Goal: Check status: Check status

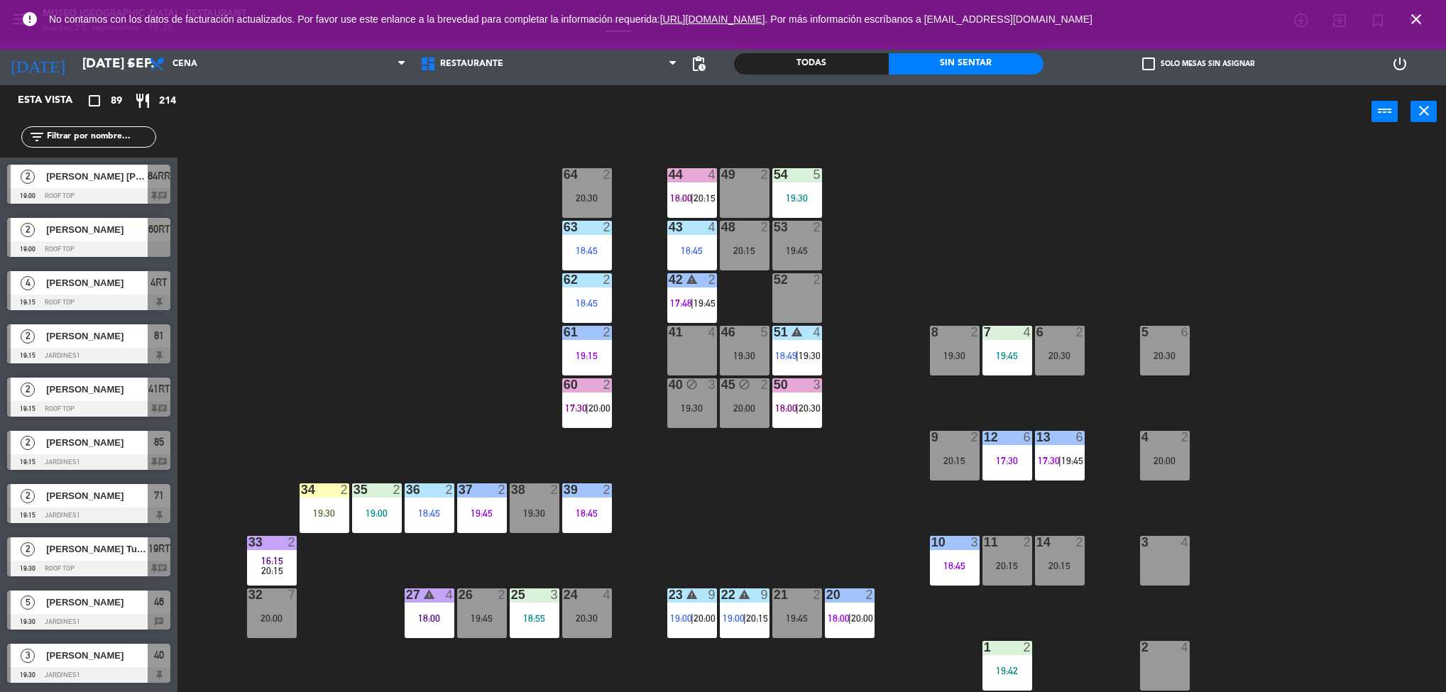
scroll to position [4, 0]
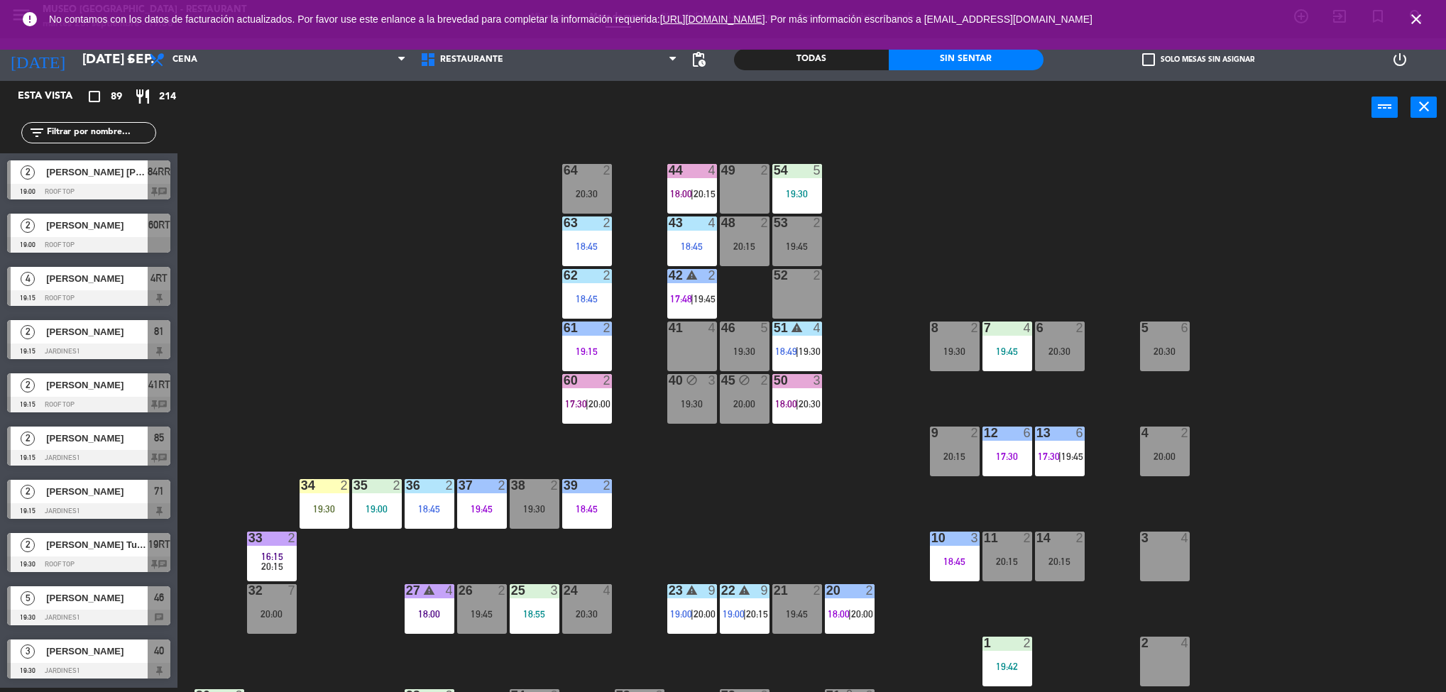
click at [1003, 361] on div "7 4 19:45" at bounding box center [1008, 347] width 50 height 50
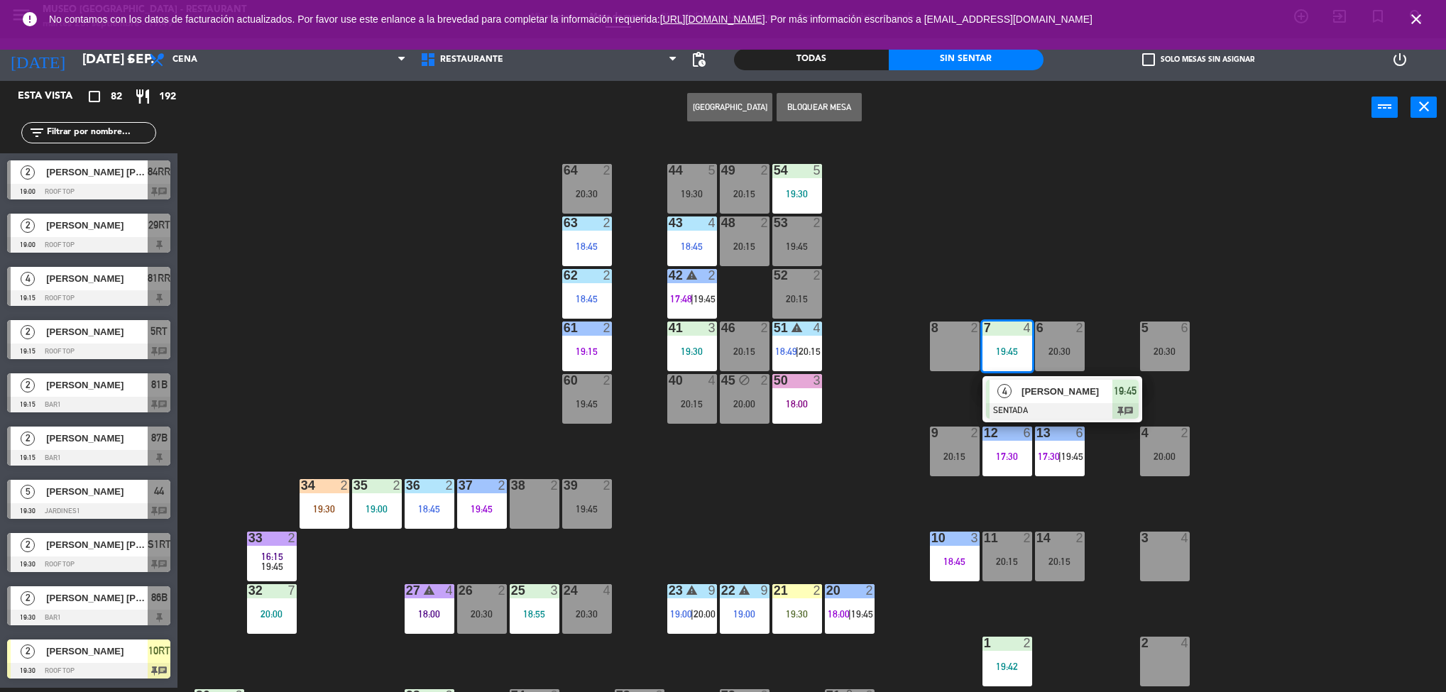
click at [1390, 579] on div "44 5 19:30 49 2 20:15 54 5 19:30 64 2 20:30 48 2 20:15 53 2 19:45 63 2 18:45 43…" at bounding box center [819, 415] width 1255 height 554
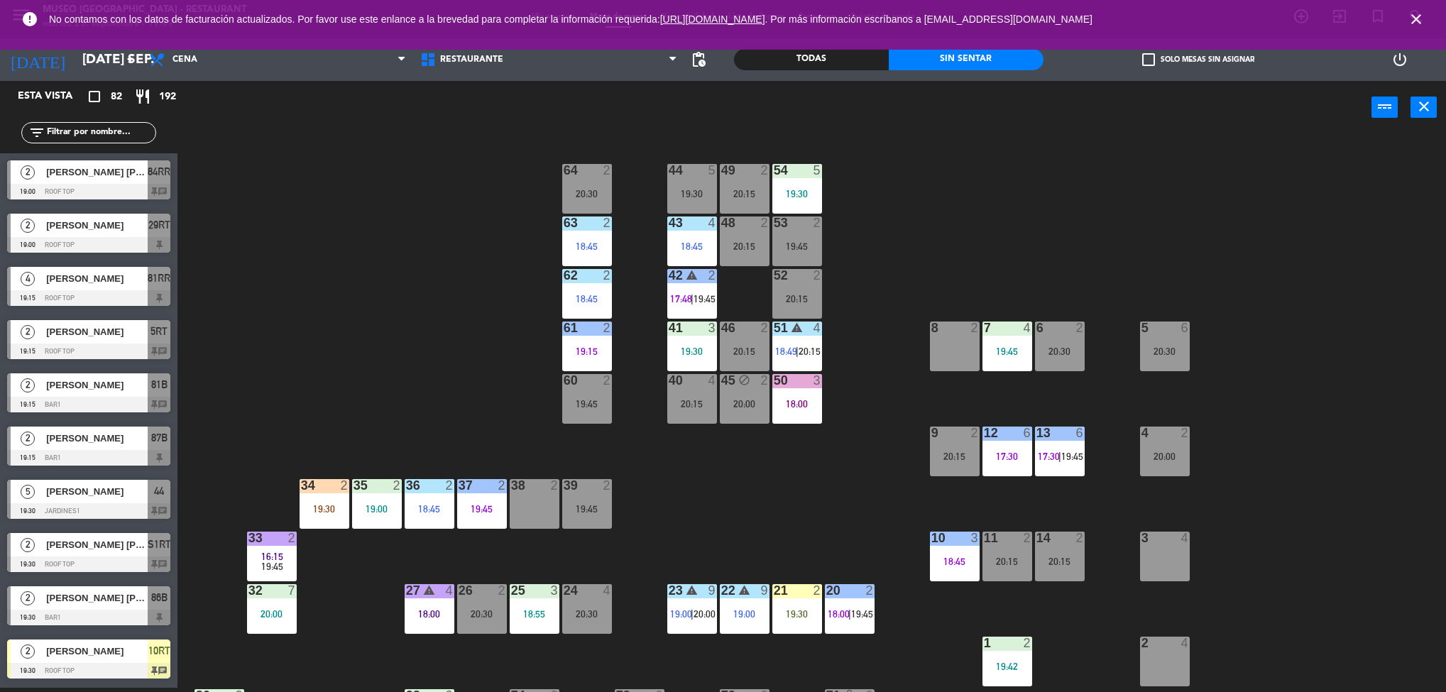
click at [822, 505] on div "44 5 19:30 49 2 20:15 54 5 19:30 64 2 20:30 48 2 20:15 53 2 19:45 63 2 18:45 43…" at bounding box center [819, 415] width 1255 height 554
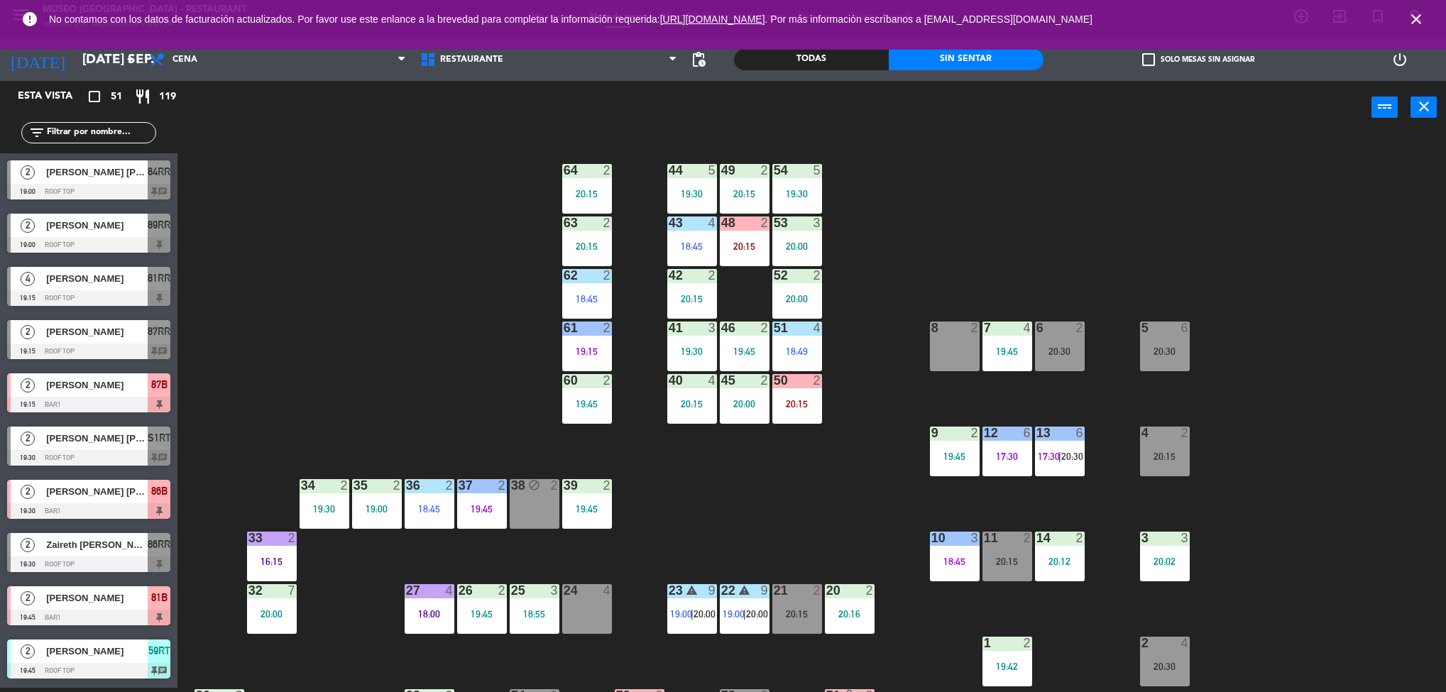
click at [1405, 479] on div "44 5 19:30 49 2 20:15 54 5 19:30 64 2 20:15 48 2 20:15 53 3 20:00 63 2 20:15 43…" at bounding box center [819, 415] width 1255 height 554
click at [832, 520] on div "44 5 19:30 49 2 20:15 54 5 19:30 64 2 20:15 48 2 20:15 53 3 20:00 63 2 20:15 43…" at bounding box center [819, 415] width 1255 height 554
click at [964, 465] on div "9 2 19:45" at bounding box center [955, 452] width 50 height 50
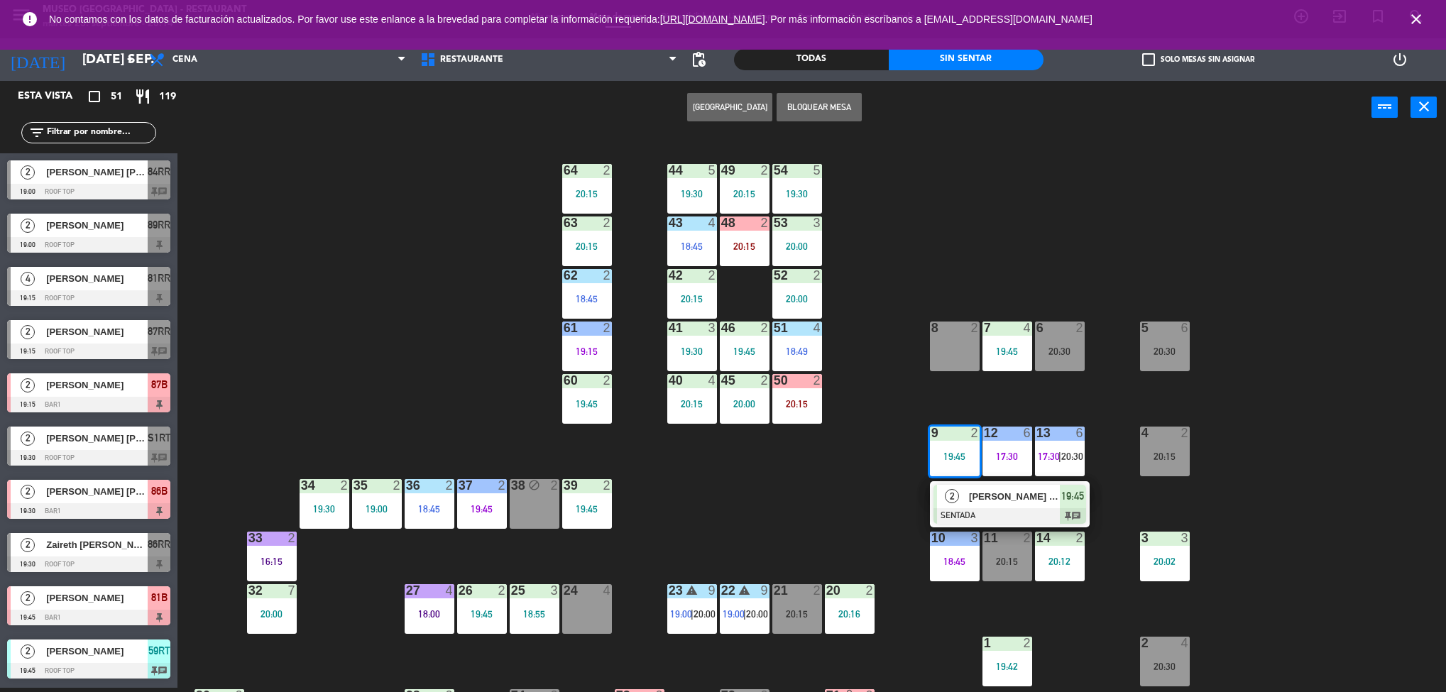
click at [1005, 506] on div "2 [PERSON_NAME] [PERSON_NAME] SENTADA 19:45 chat" at bounding box center [1010, 504] width 181 height 46
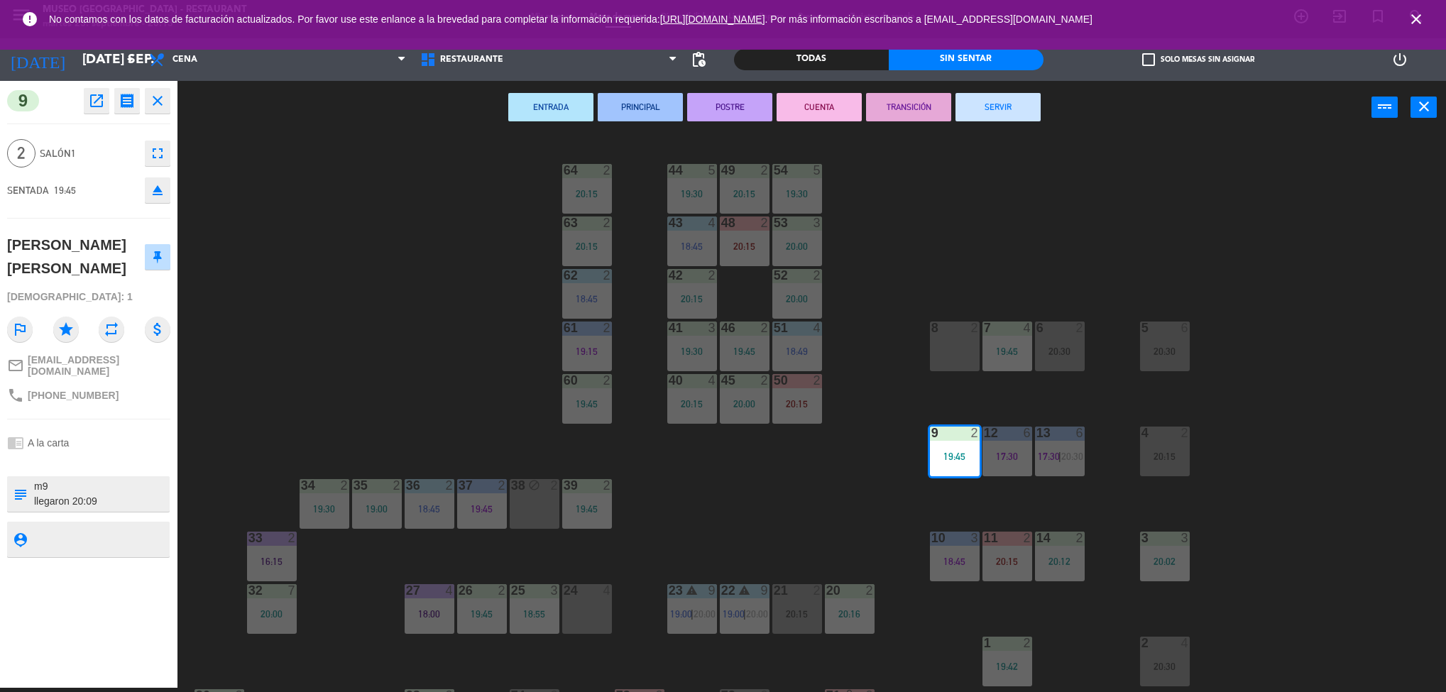
drag, startPoint x: 143, startPoint y: 475, endPoint x: 165, endPoint y: 408, distance: 70.7
click at [165, 408] on div "9 open_in_new receipt 7:45 PM mar., [DATE] 2 personas [PERSON_NAME] [PERSON_NAM…" at bounding box center [89, 384] width 178 height 607
click at [96, 107] on icon "open_in_new" at bounding box center [96, 100] width 17 height 17
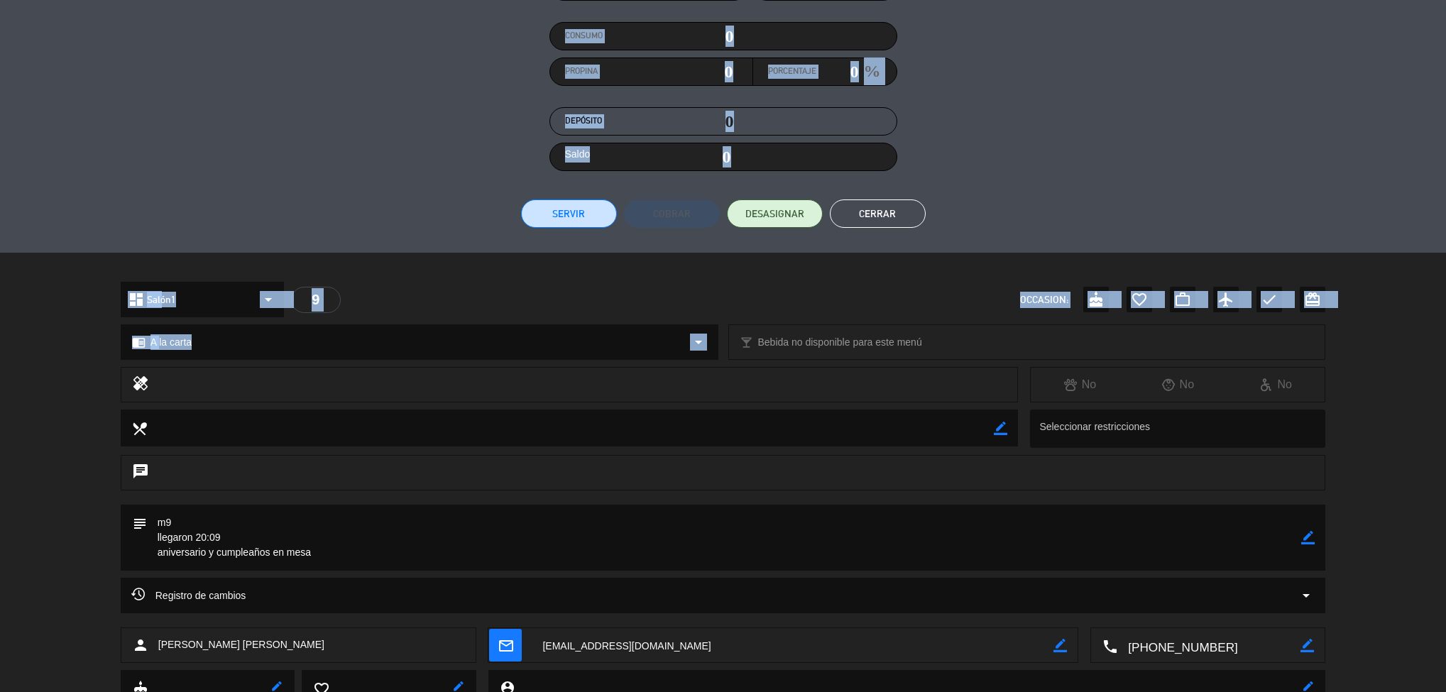
scroll to position [224, 0]
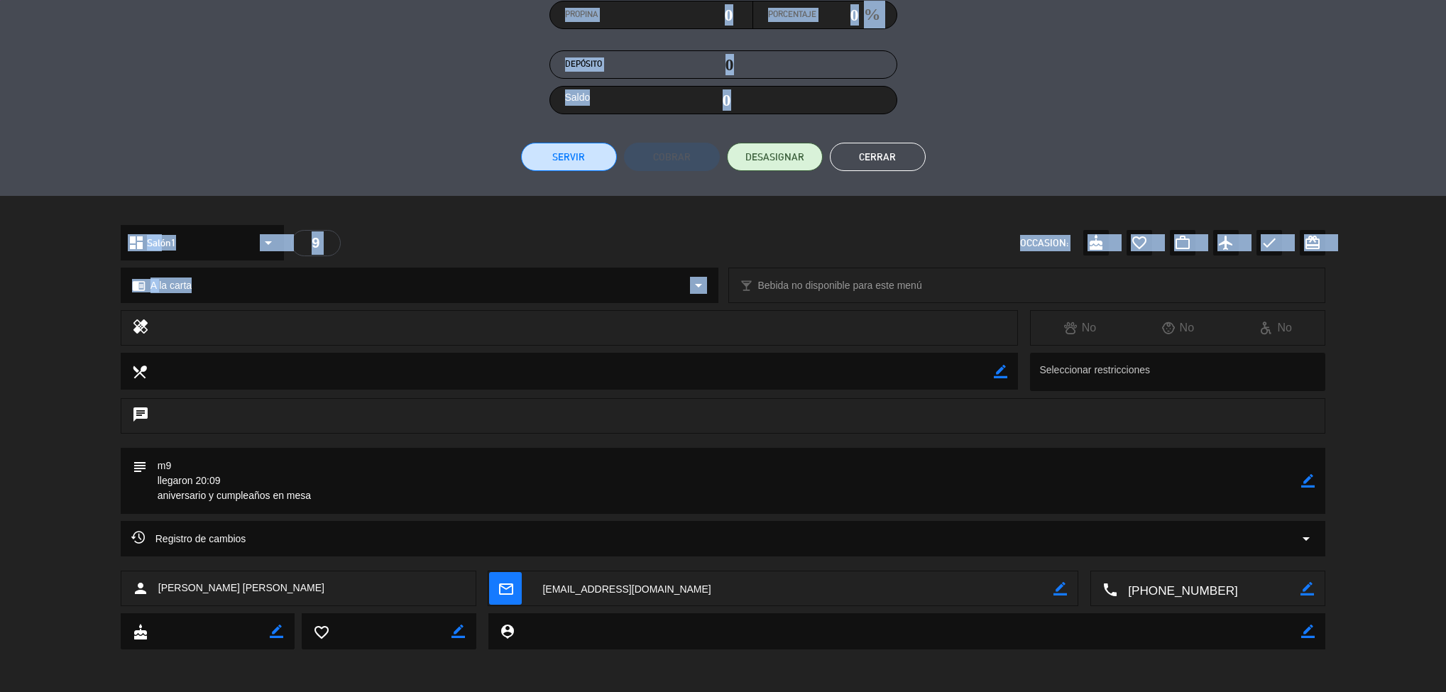
drag, startPoint x: 273, startPoint y: 631, endPoint x: 317, endPoint y: 733, distance: 110.7
click at [317, 692] on html "close × Museo Larco Café - Restaurant × chrome_reader_mode Listado de Reservas …" at bounding box center [723, 346] width 1446 height 692
click at [75, 538] on div "Registro de cambios arrow_drop_down" at bounding box center [723, 546] width 1446 height 50
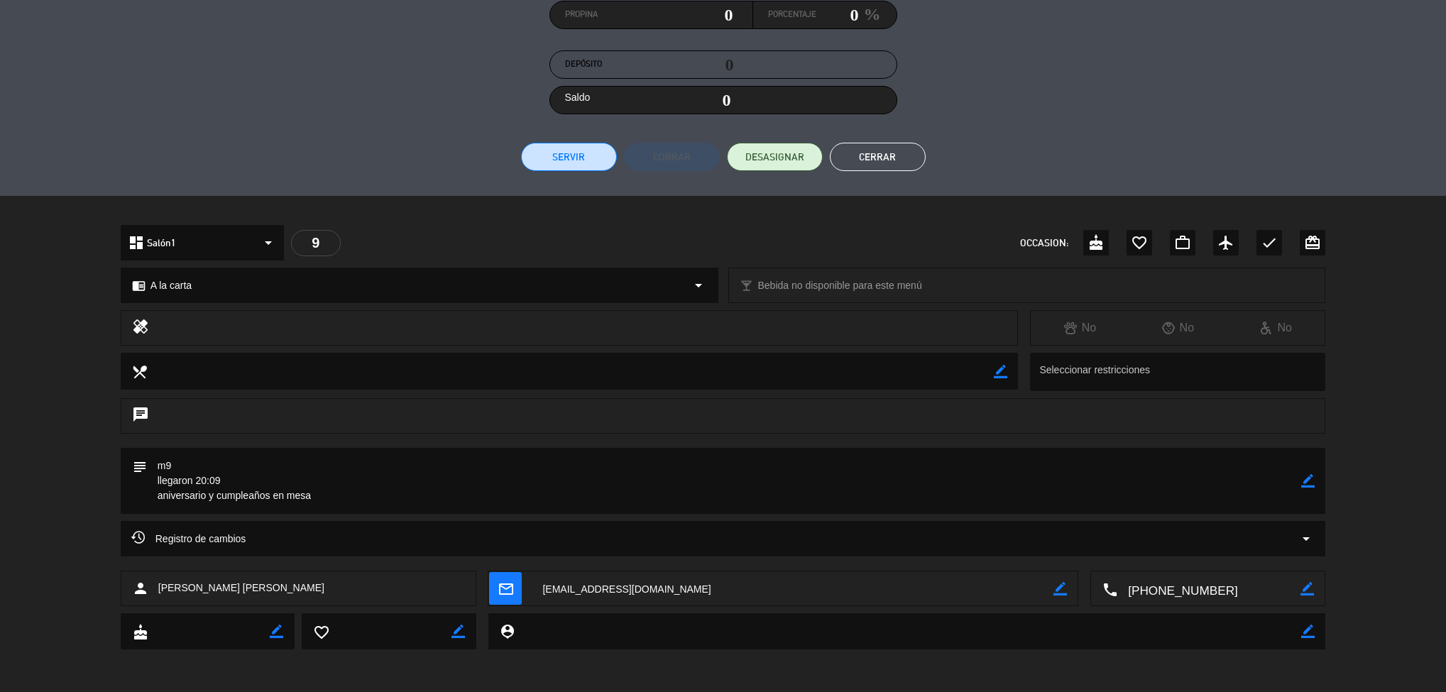
click at [903, 154] on button "Cerrar" at bounding box center [878, 157] width 96 height 28
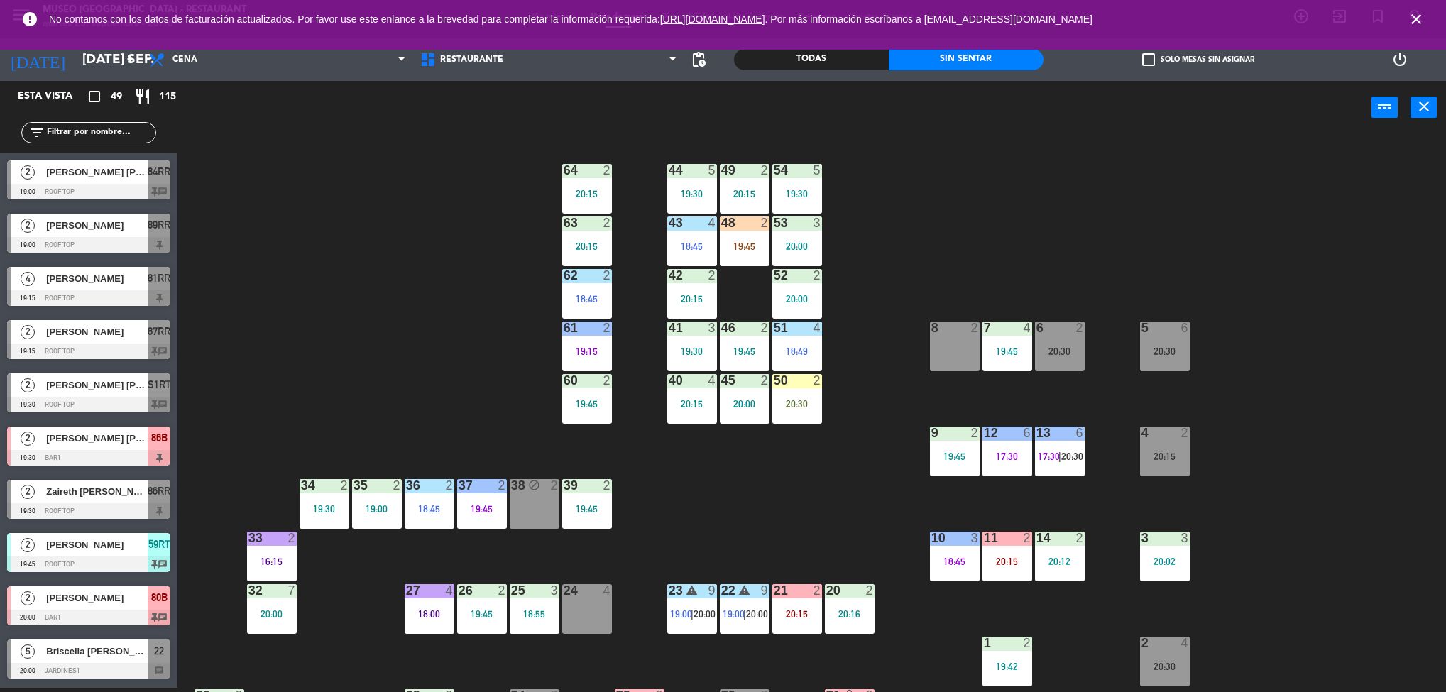
click at [765, 469] on div "44 5 19:30 49 2 20:15 54 5 19:30 64 2 20:15 48 2 19:45 53 3 20:00 63 2 20:15 43…" at bounding box center [819, 415] width 1255 height 554
click at [1062, 567] on div "20:12" at bounding box center [1060, 562] width 50 height 10
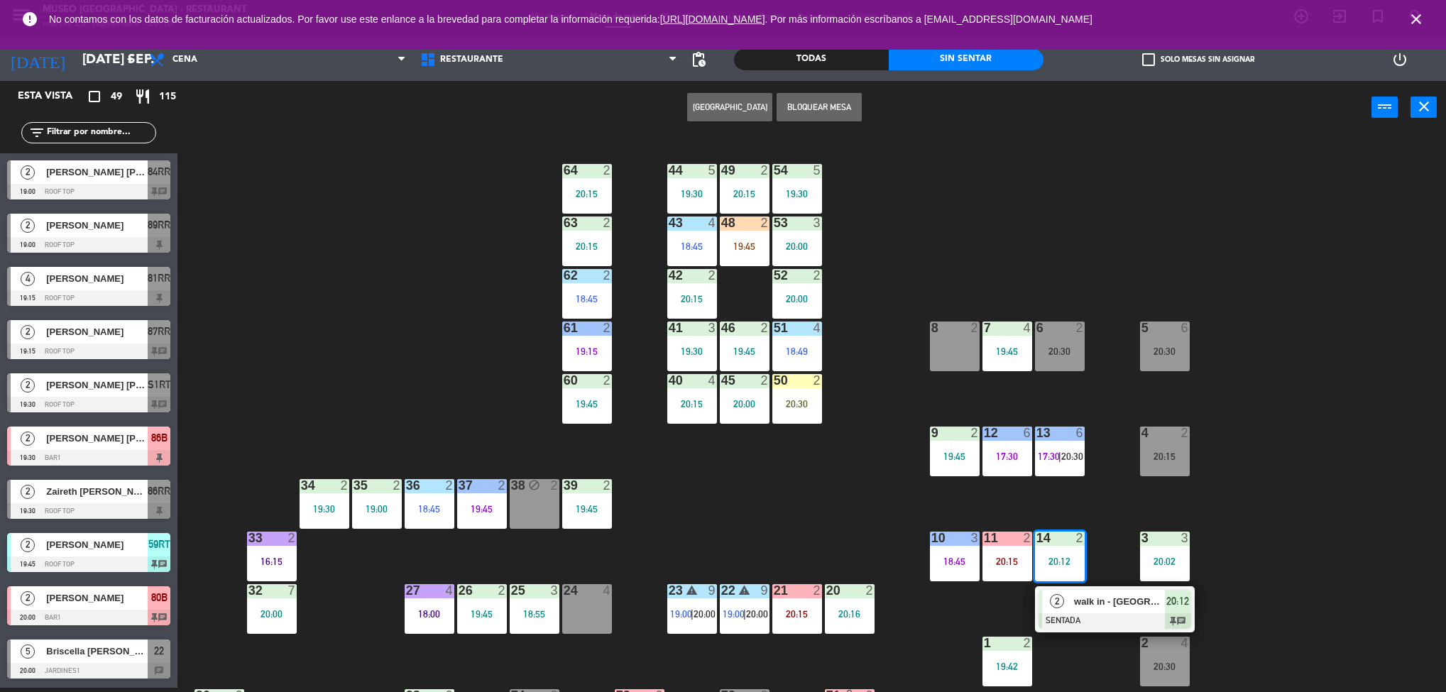
click at [1111, 626] on div "2 walk in - elvi SENTADA 20:12 chat" at bounding box center [1115, 610] width 181 height 46
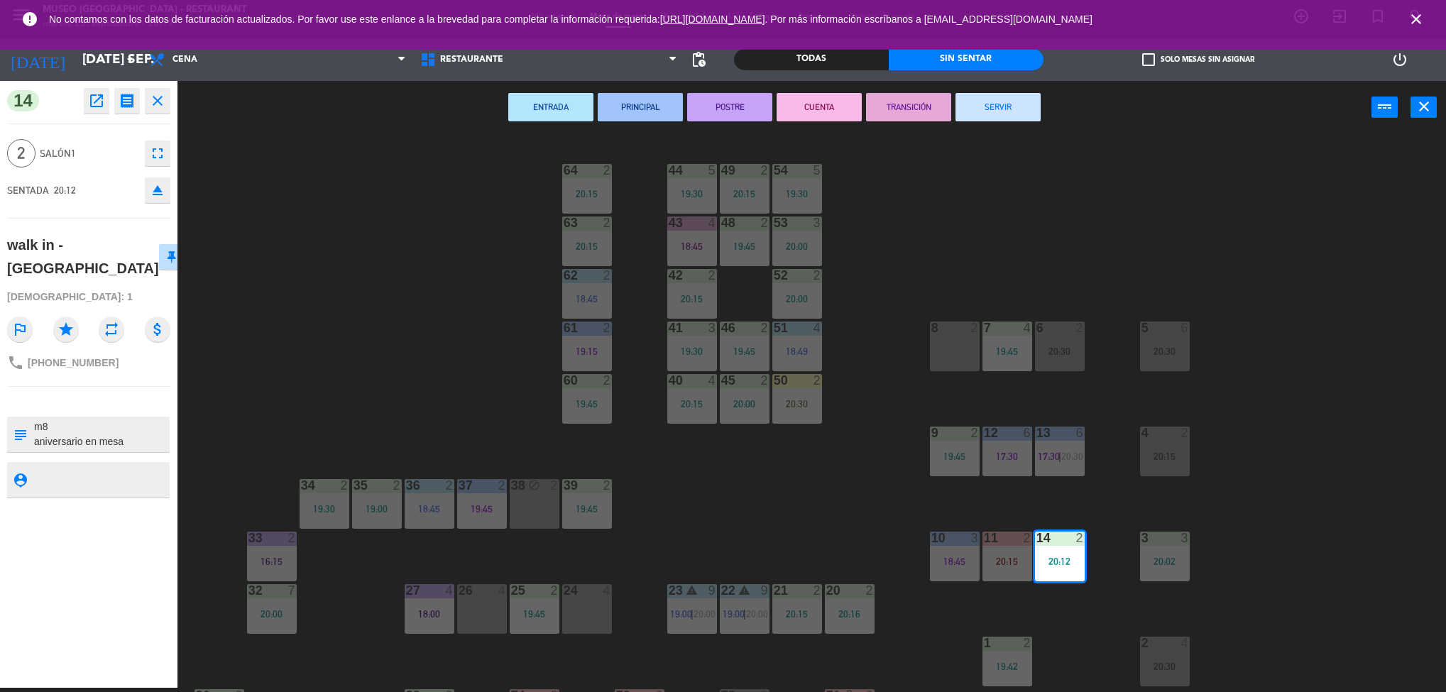
click at [770, 490] on div "44 5 19:30 49 2 20:15 54 5 19:30 64 2 20:15 48 2 19:45 53 3 20:00 63 2 20:15 43…" at bounding box center [819, 415] width 1255 height 554
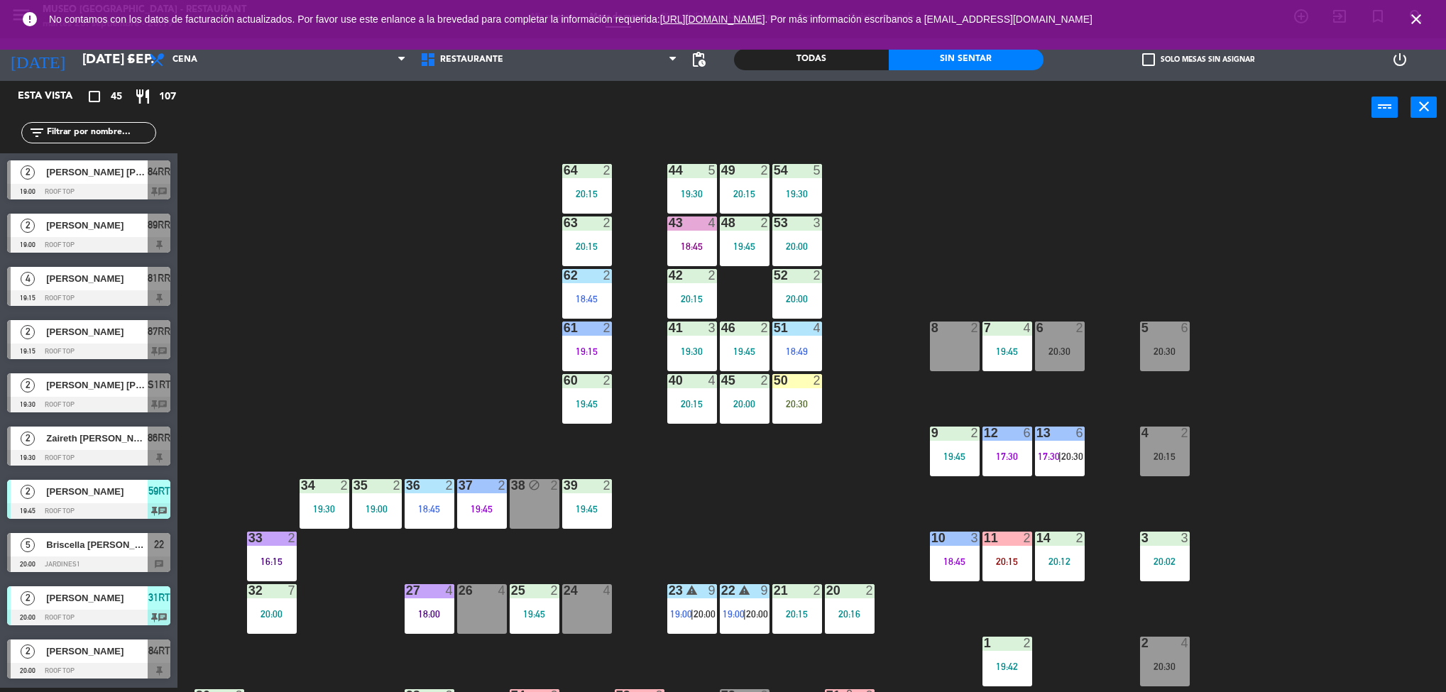
drag, startPoint x: 795, startPoint y: 495, endPoint x: 638, endPoint y: 374, distance: 198.4
click at [638, 374] on div "44 5 19:30 49 2 20:15 54 5 19:30 64 2 20:15 48 2 19:45 53 3 20:00 63 2 20:15 43…" at bounding box center [819, 415] width 1255 height 554
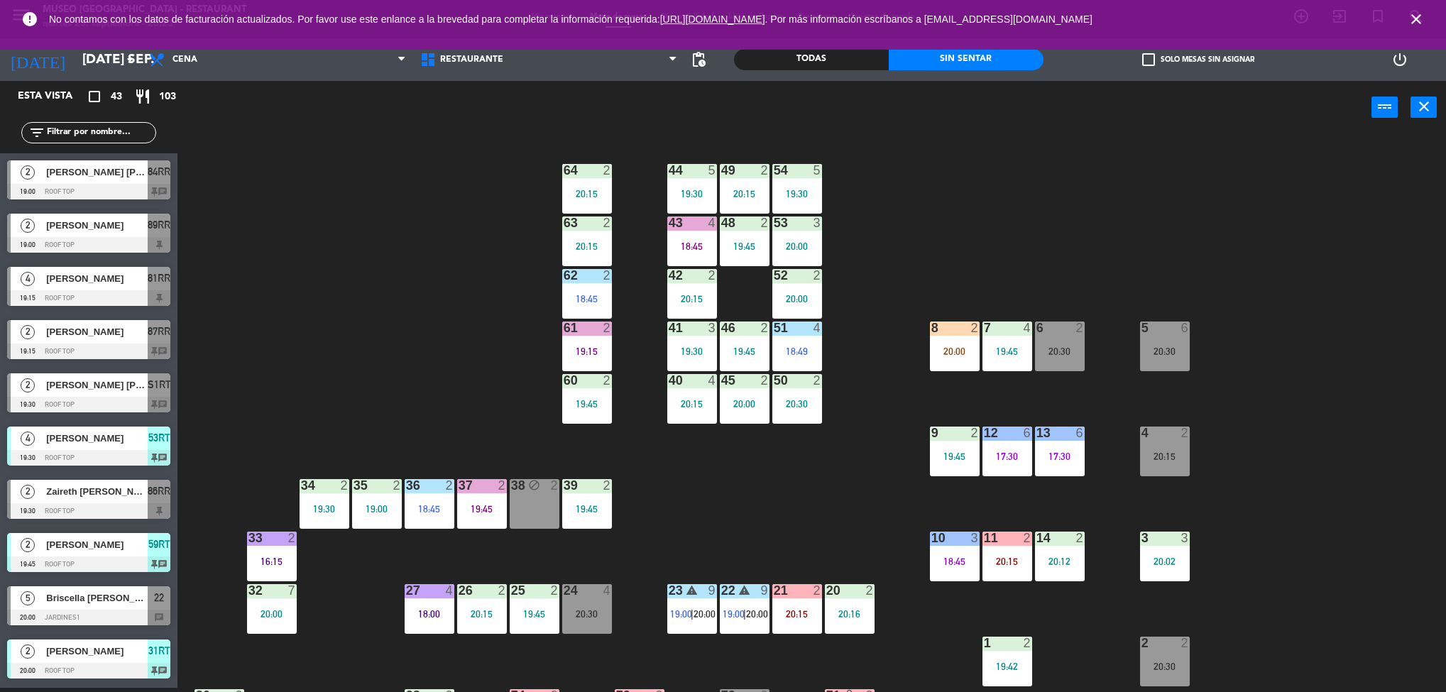
click at [774, 533] on div "44 5 19:30 49 2 20:15 54 5 19:30 64 2 20:15 48 2 19:45 53 3 20:00 63 2 20:15 43…" at bounding box center [819, 415] width 1255 height 554
click at [957, 358] on div "8 2 20:00" at bounding box center [955, 347] width 50 height 50
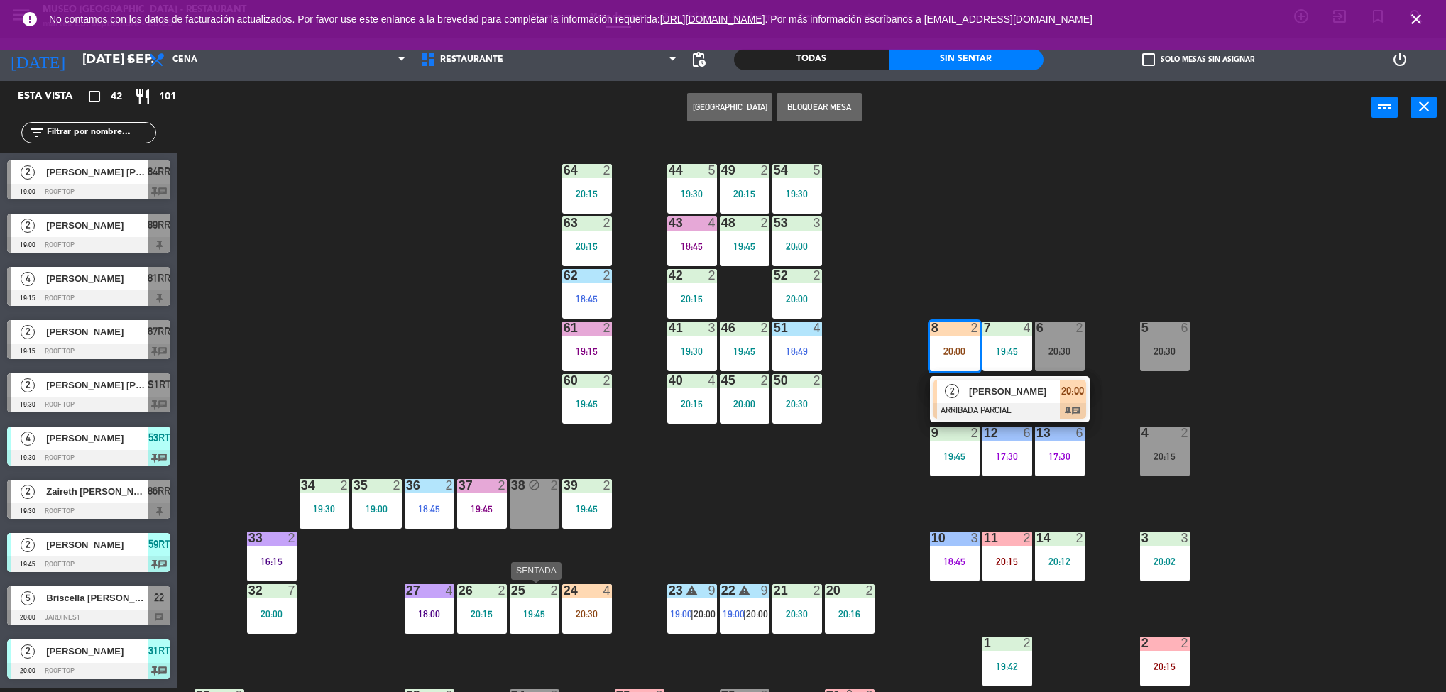
click at [997, 408] on div "2 [PERSON_NAME] [PERSON_NAME] PARCIAL 20:00 chat" at bounding box center [1010, 399] width 181 height 46
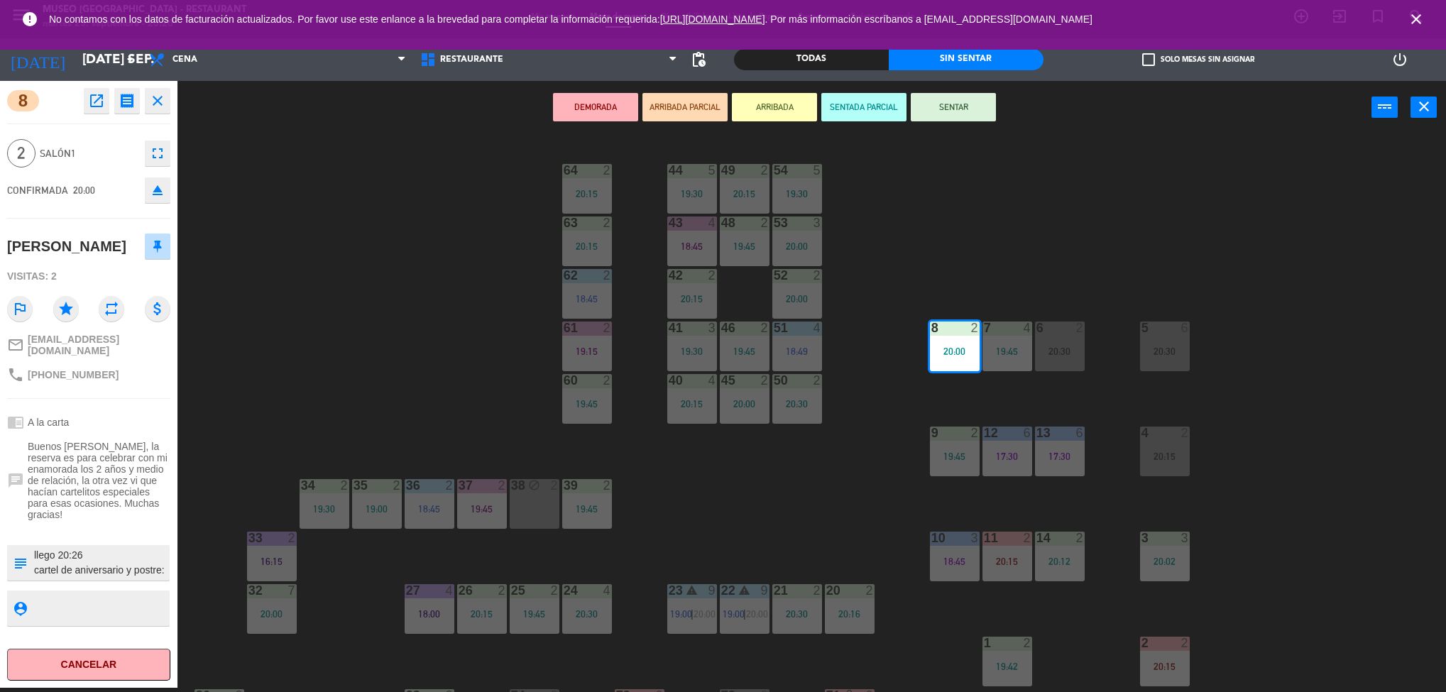
click at [322, 260] on div "44 5 19:30 49 2 20:15 54 5 19:30 64 2 20:15 48 2 19:45 53 3 20:00 63 2 20:15 43…" at bounding box center [819, 415] width 1255 height 554
